Goal: Transaction & Acquisition: Purchase product/service

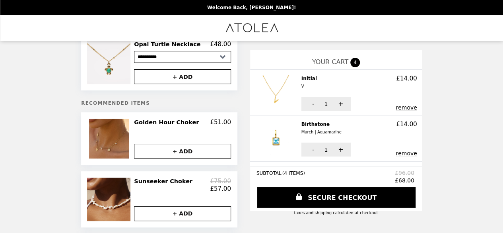
scroll to position [40, 0]
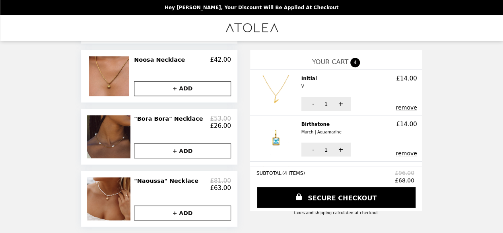
scroll to position [471, 0]
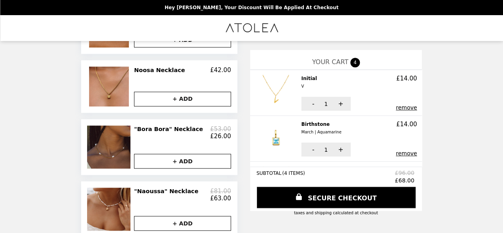
scroll to position [471, 0]
